Goal: Task Accomplishment & Management: Manage account settings

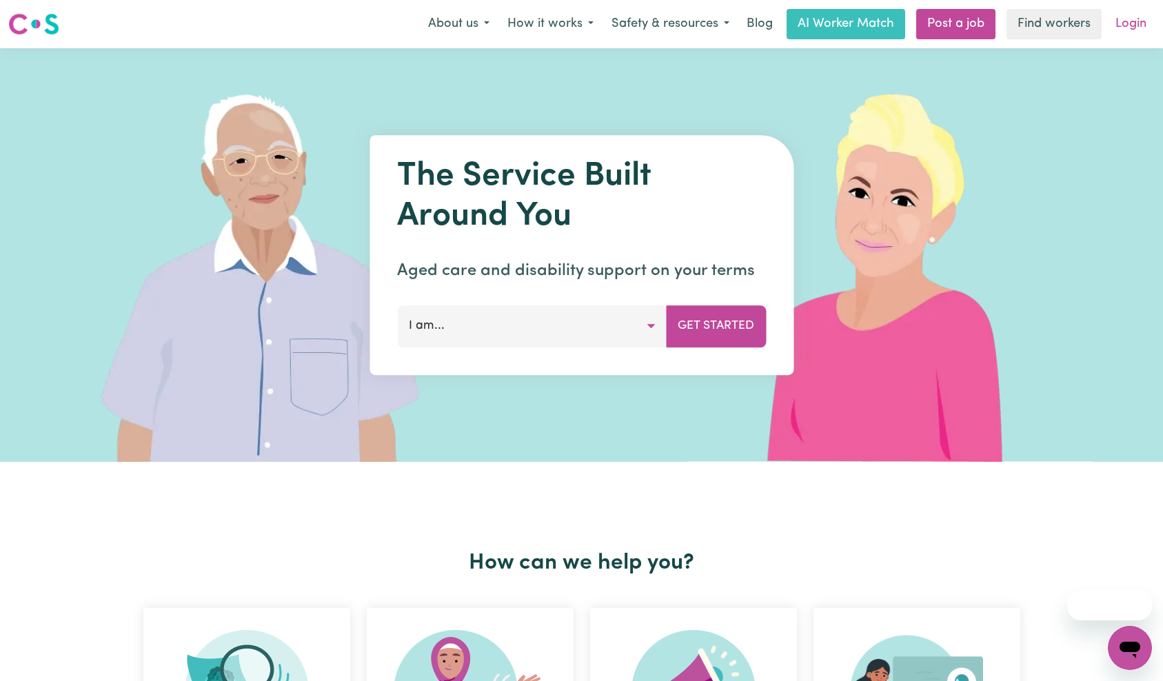
click at [1120, 36] on link "Login" at bounding box center [1131, 24] width 48 height 30
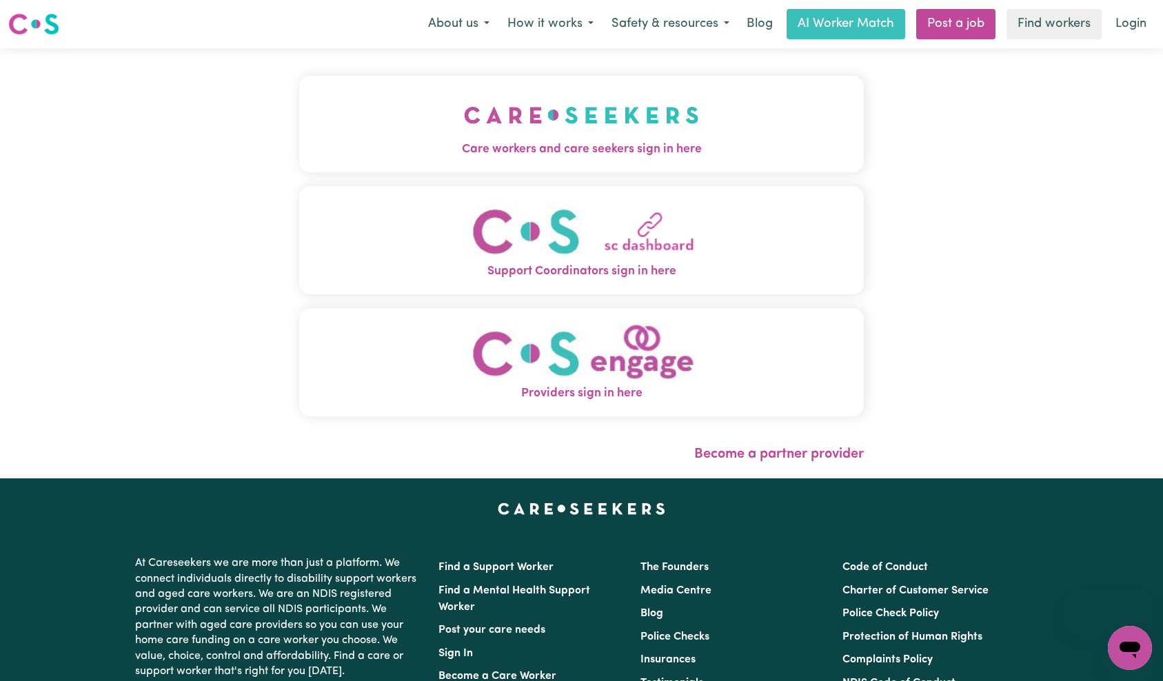
click at [315, 151] on span "Care workers and care seekers sign in here" at bounding box center [581, 150] width 565 height 18
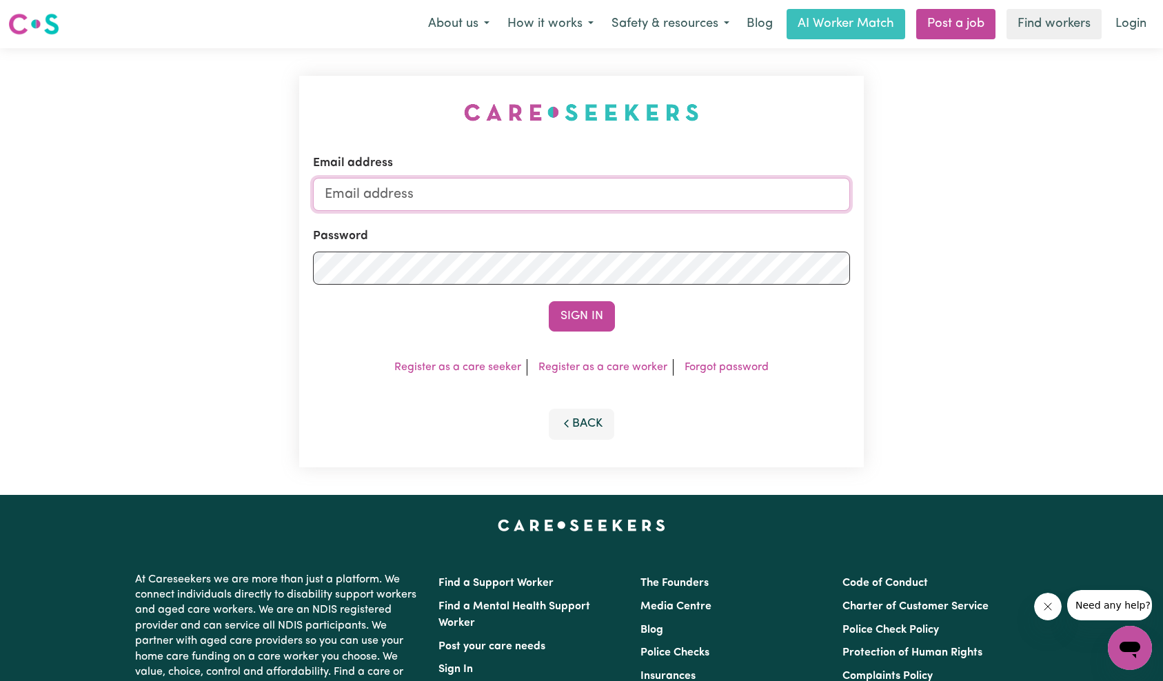
click at [596, 199] on input "Email address" at bounding box center [582, 194] width 538 height 33
click at [589, 325] on button "Sign In" at bounding box center [582, 316] width 66 height 30
drag, startPoint x: 392, startPoint y: 194, endPoint x: 702, endPoint y: 192, distance: 310.2
click at [702, 192] on input "superuser~[URL][DOMAIN_NAME]" at bounding box center [582, 194] width 538 height 33
paste input "[PERSON_NAME][EMAIL_ADDRESS][PERSON_NAME][DOMAIN_NAME]"
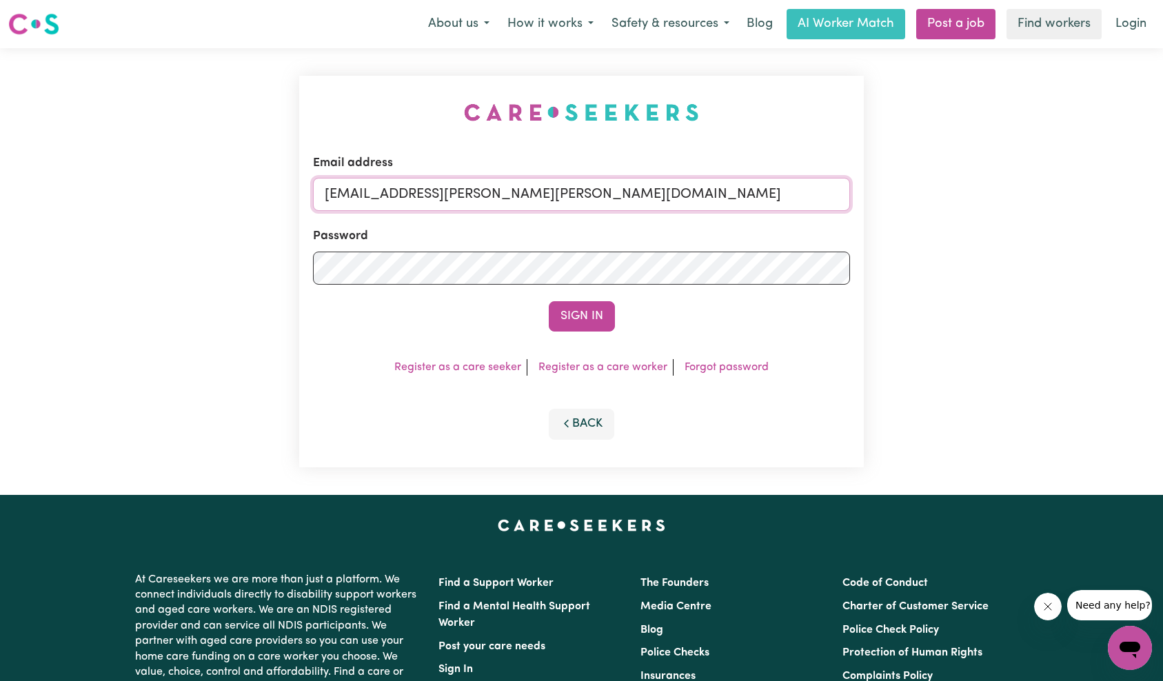
type input "[EMAIL_ADDRESS][PERSON_NAME][PERSON_NAME][DOMAIN_NAME]"
drag, startPoint x: 591, startPoint y: 336, endPoint x: 594, endPoint y: 328, distance: 8.7
click at [591, 335] on div "Email address [EMAIL_ADDRESS][PERSON_NAME][PERSON_NAME][DOMAIN_NAME] Password S…" at bounding box center [581, 272] width 565 height 392
click at [595, 325] on button "Sign In" at bounding box center [582, 316] width 66 height 30
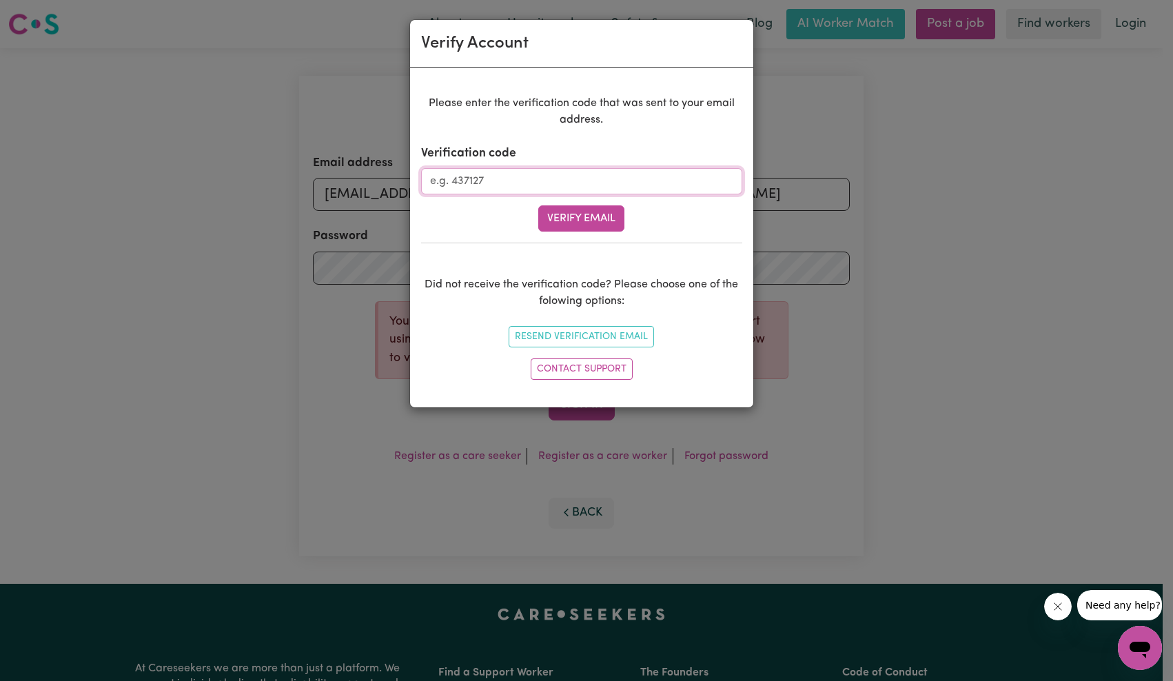
click at [583, 187] on input "Verification code" at bounding box center [581, 181] width 321 height 26
paste input "039742"
type input "039742"
click at [585, 212] on button "Verify Email" at bounding box center [581, 218] width 86 height 26
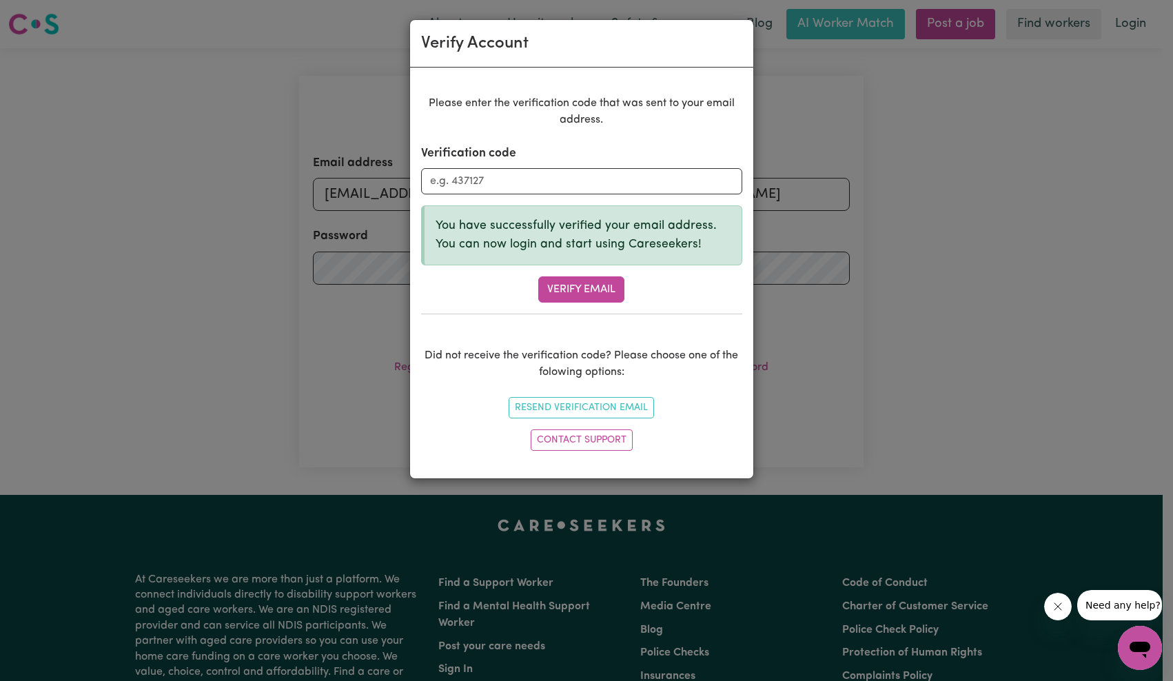
click at [867, 124] on div "Verify Account Please enter the verification code that was sent to your email a…" at bounding box center [586, 340] width 1173 height 681
